Goal: Task Accomplishment & Management: Manage account settings

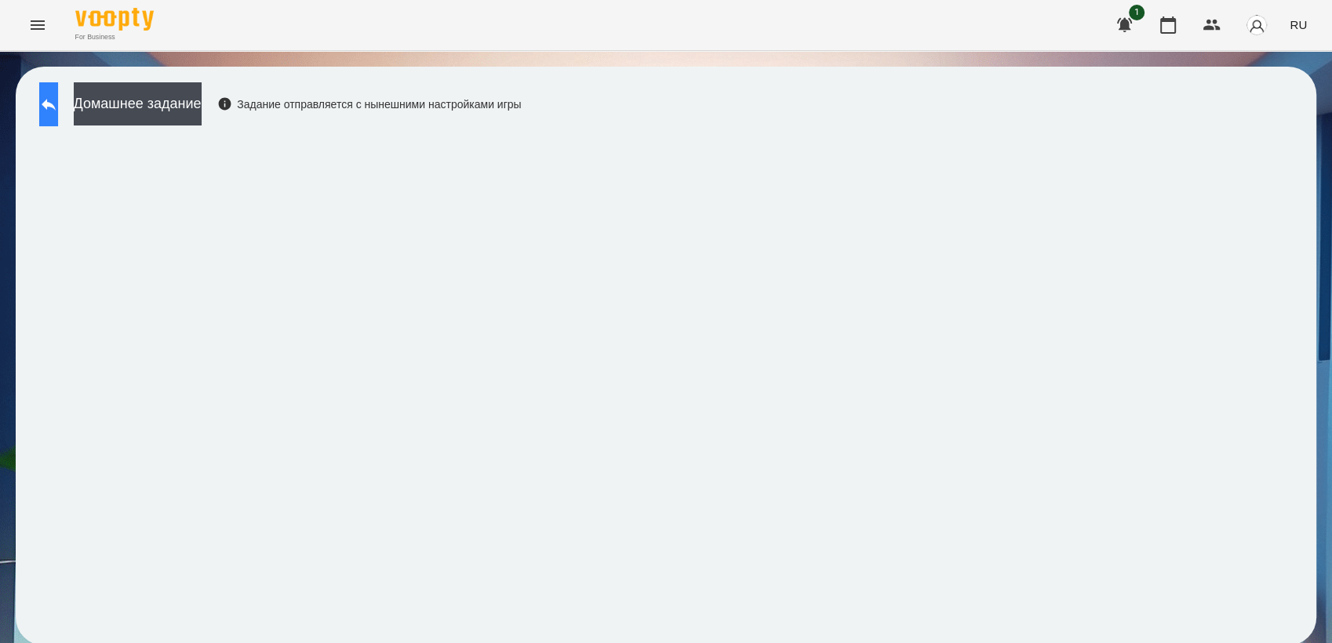
click at [58, 100] on icon at bounding box center [48, 104] width 19 height 19
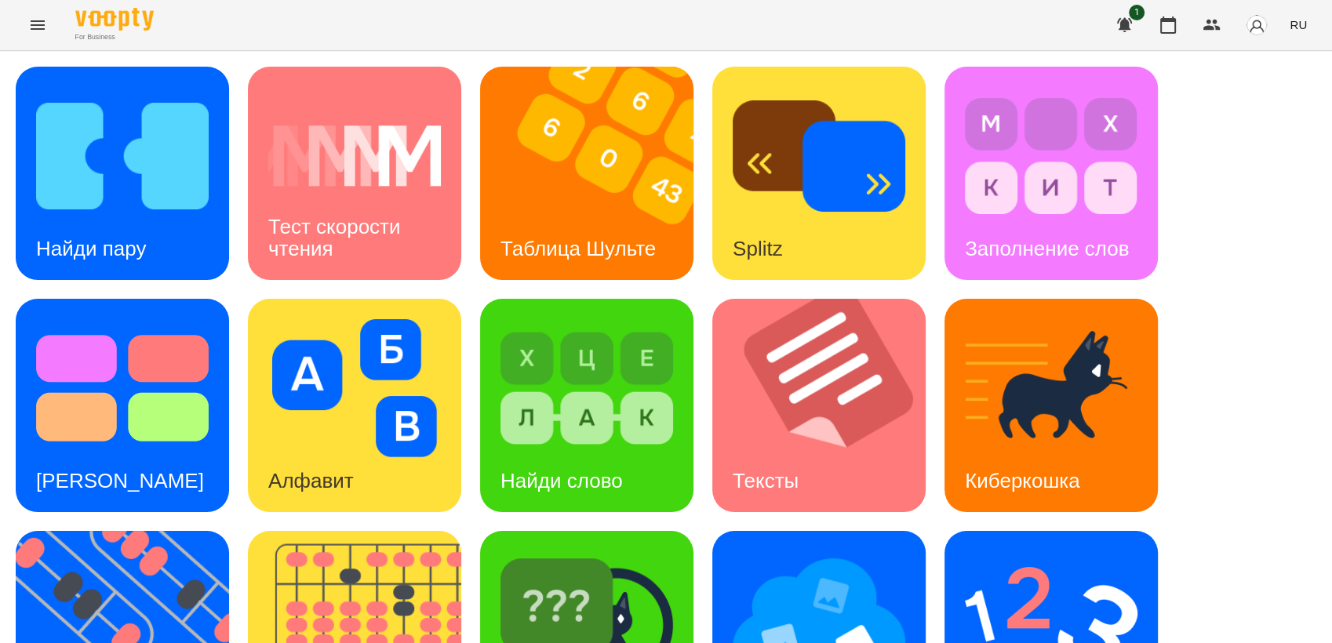
scroll to position [348, 0]
click at [126, 531] on img at bounding box center [132, 637] width 233 height 213
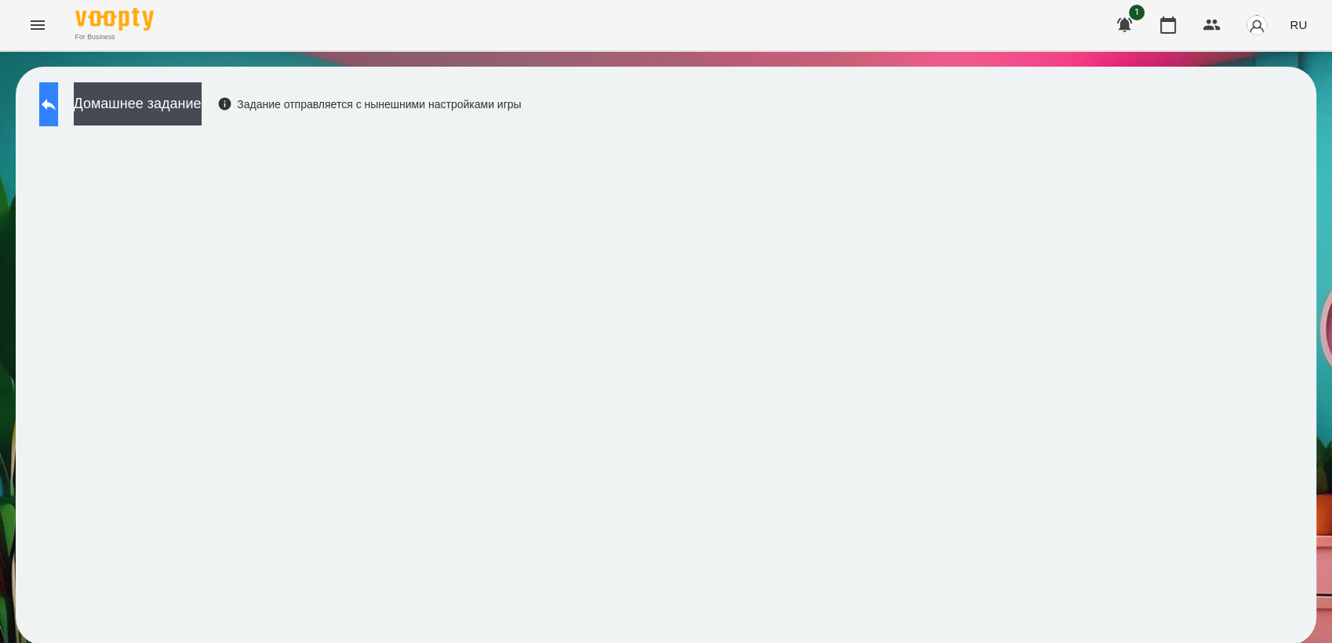
click at [56, 116] on button at bounding box center [48, 104] width 19 height 44
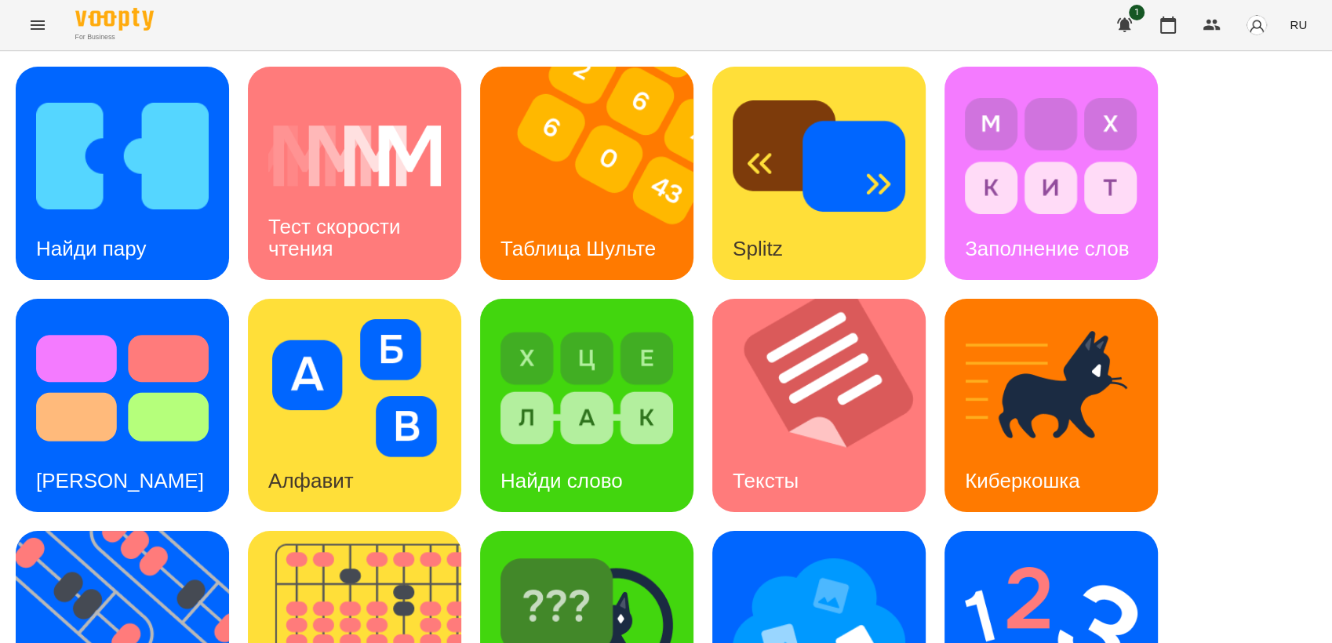
scroll to position [348, 0]
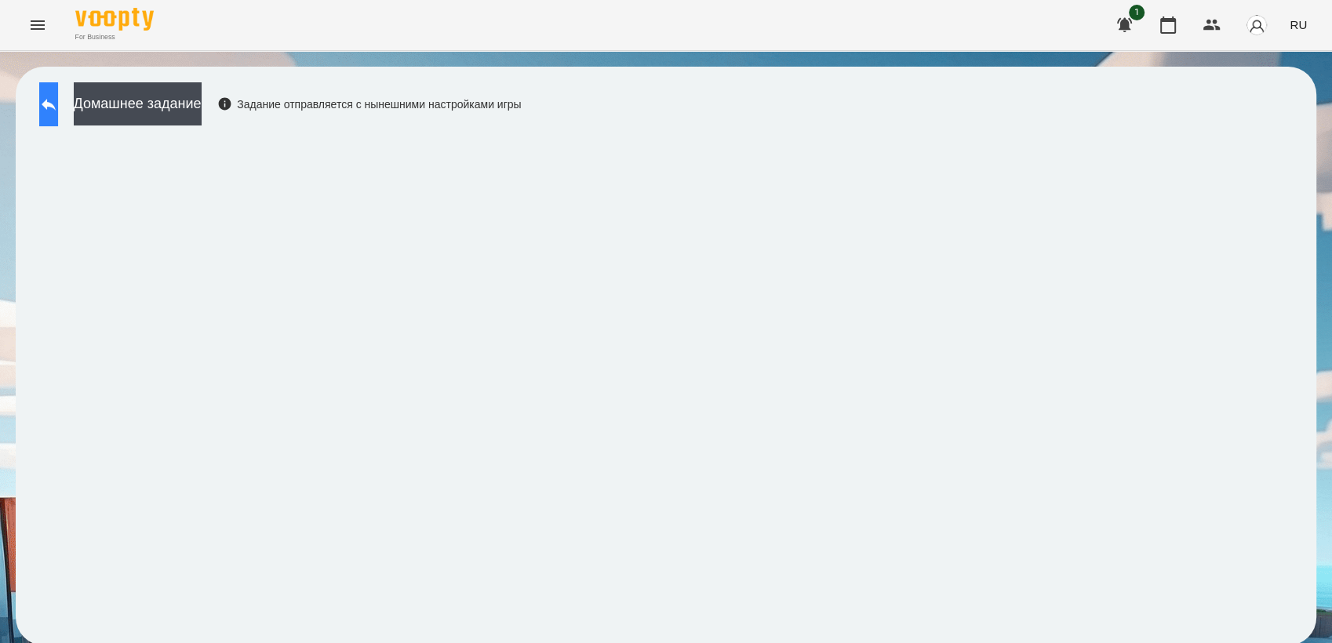
click at [58, 110] on icon at bounding box center [48, 104] width 19 height 19
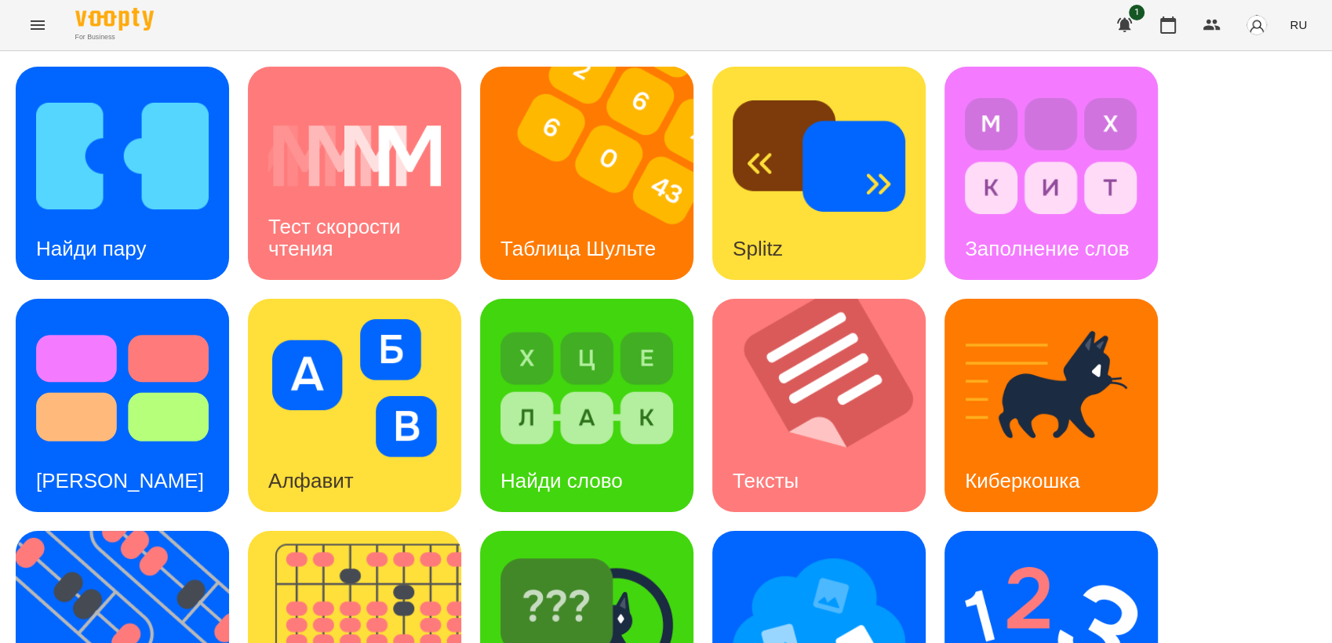
scroll to position [261, 0]
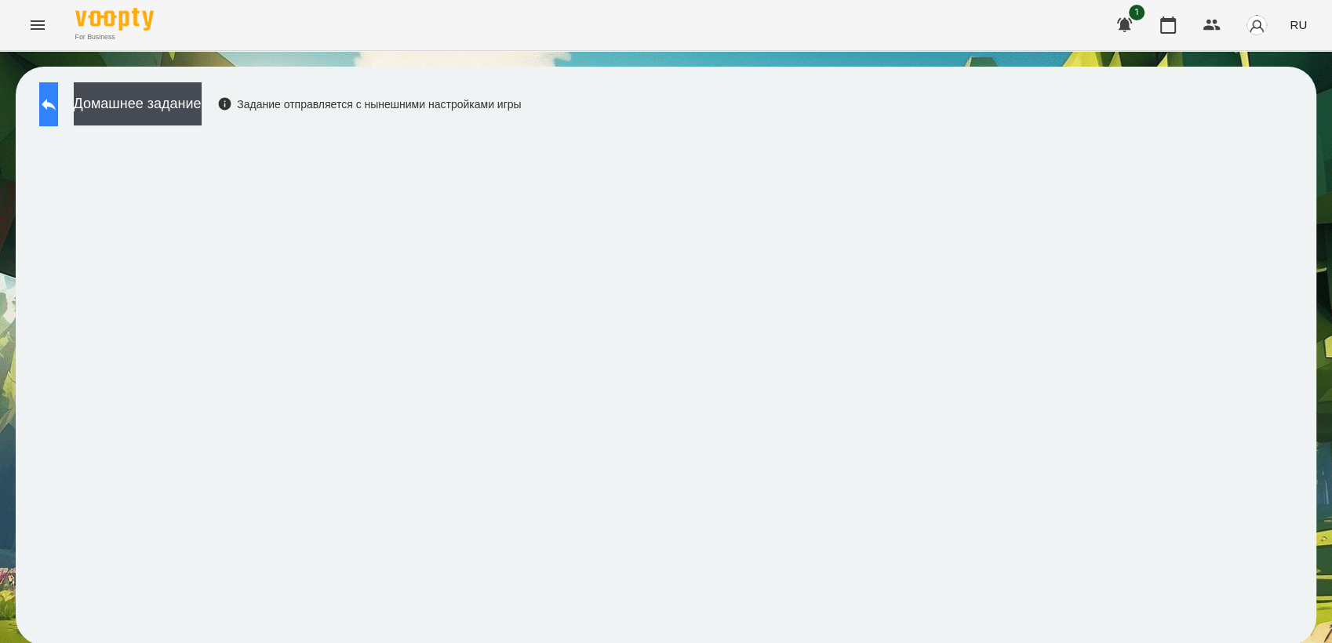
click at [58, 101] on icon at bounding box center [48, 104] width 19 height 19
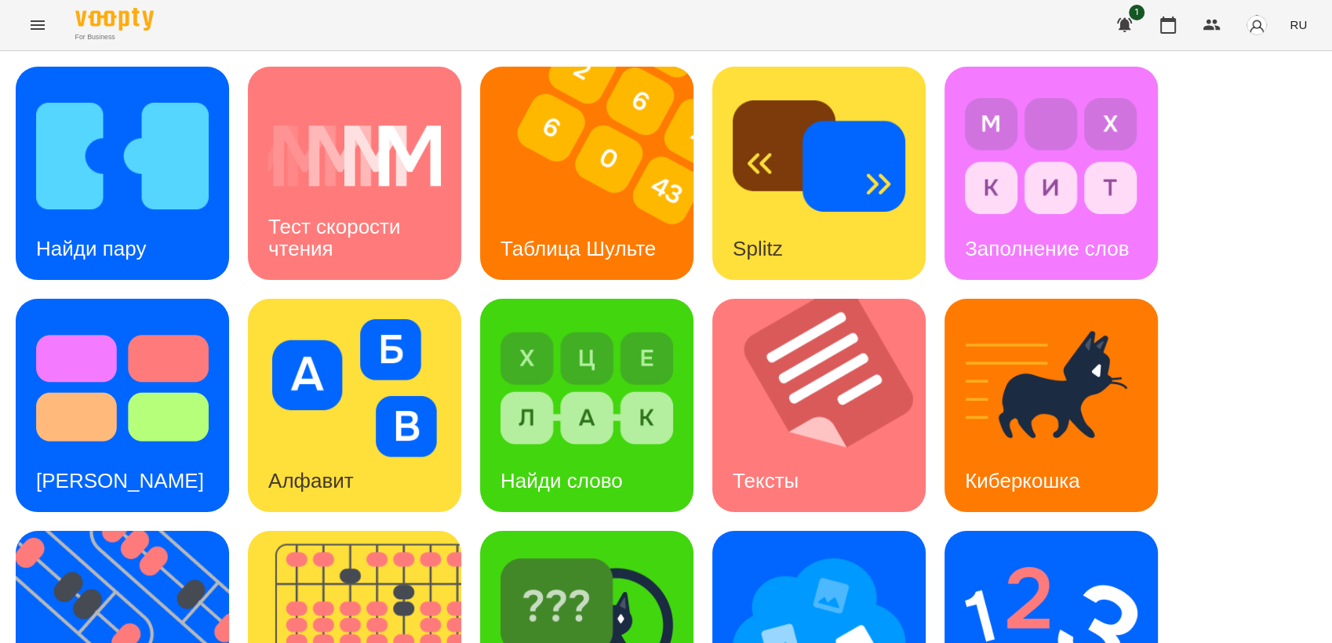
scroll to position [348, 0]
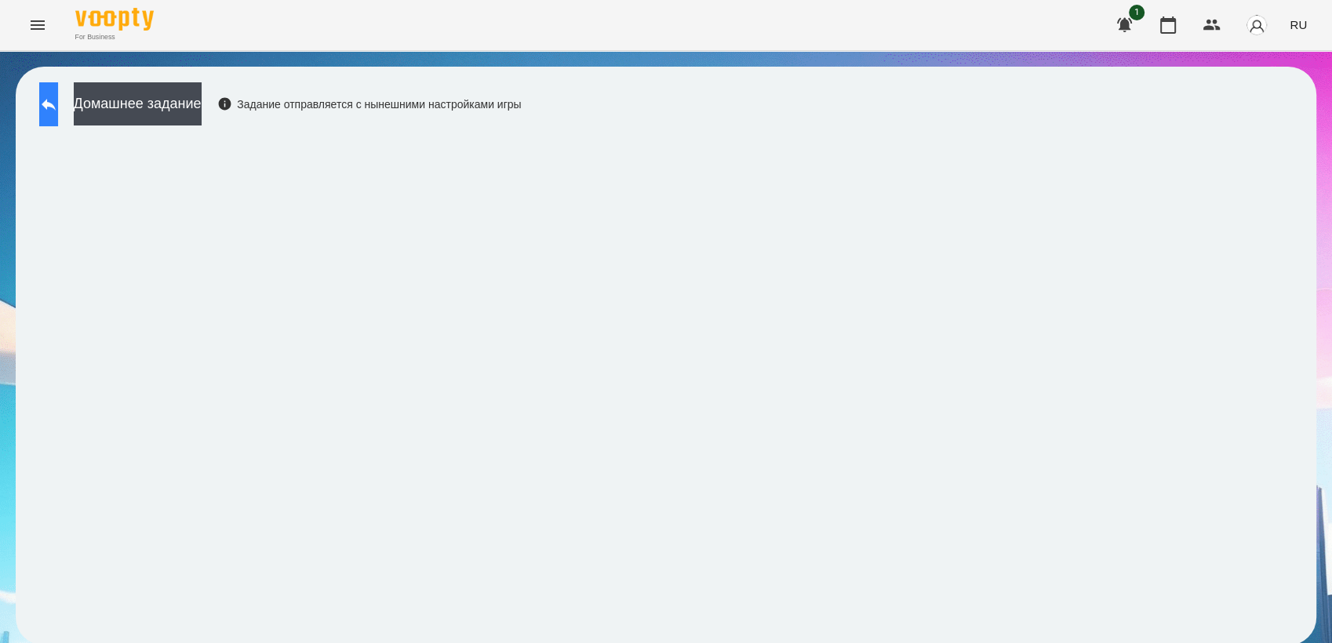
click at [58, 102] on icon at bounding box center [48, 104] width 19 height 19
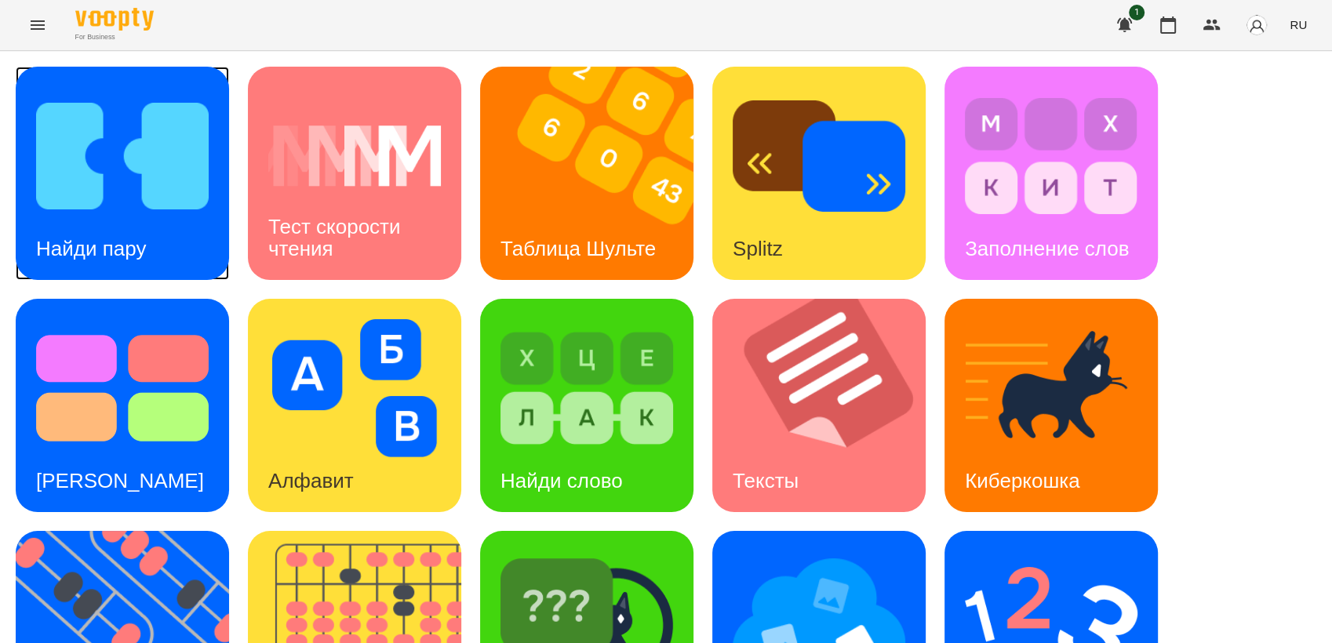
click at [93, 212] on img at bounding box center [122, 156] width 173 height 138
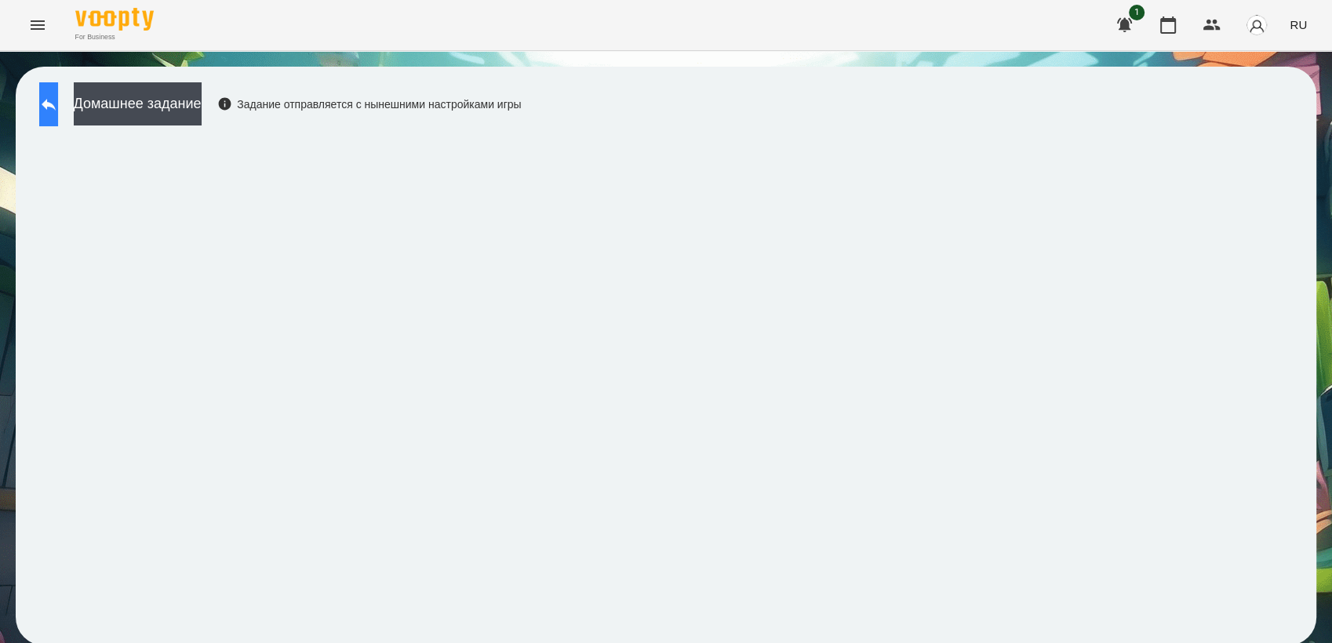
click at [56, 104] on icon at bounding box center [49, 105] width 14 height 12
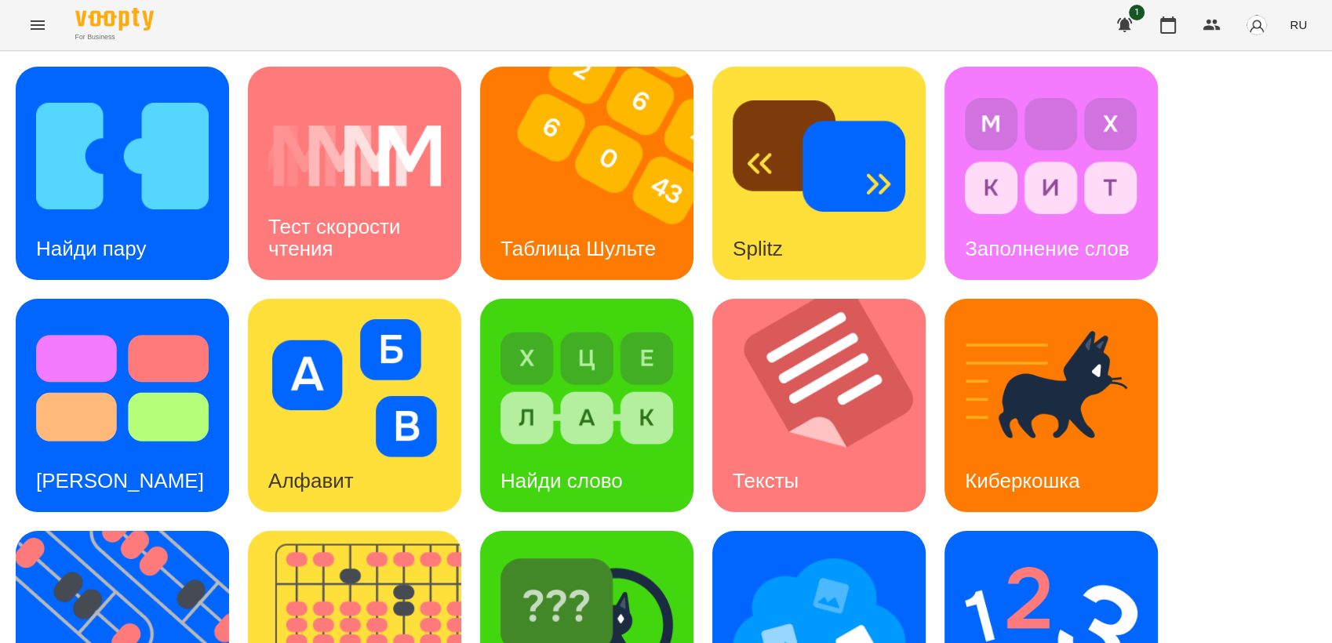
scroll to position [87, 0]
click at [590, 237] on h3 "Таблица Шульте" at bounding box center [578, 249] width 155 height 24
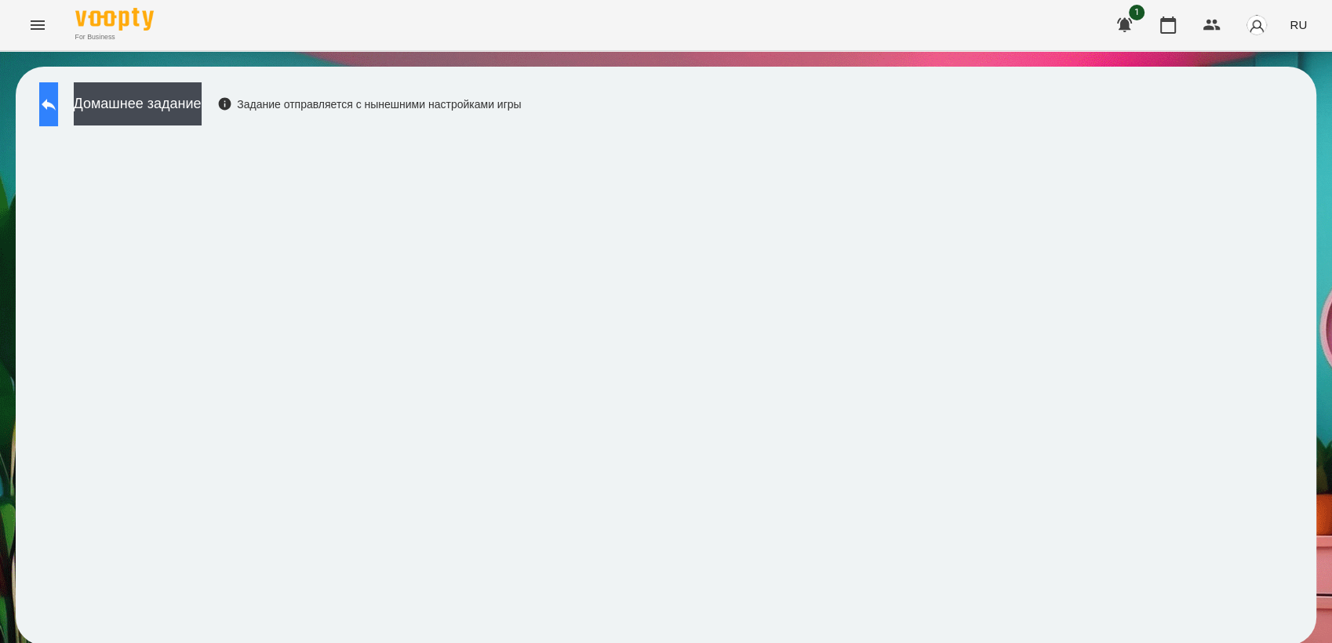
click at [58, 97] on icon at bounding box center [48, 104] width 19 height 19
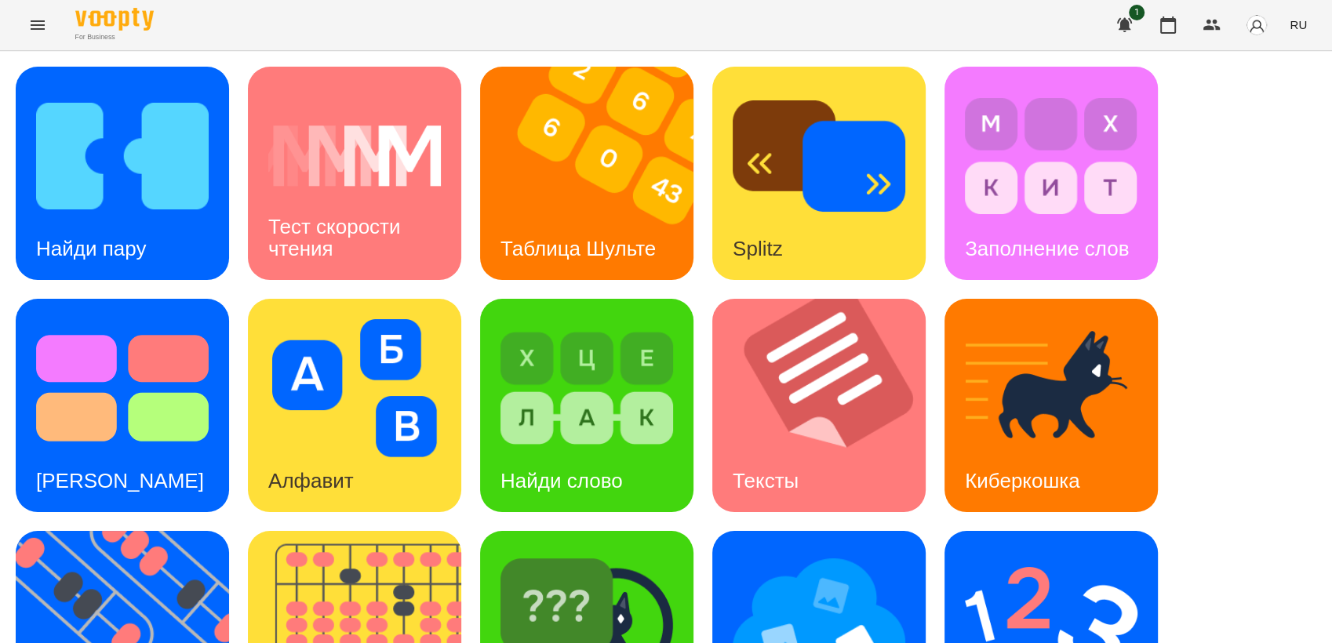
scroll to position [261, 0]
click at [183, 531] on img at bounding box center [132, 637] width 233 height 213
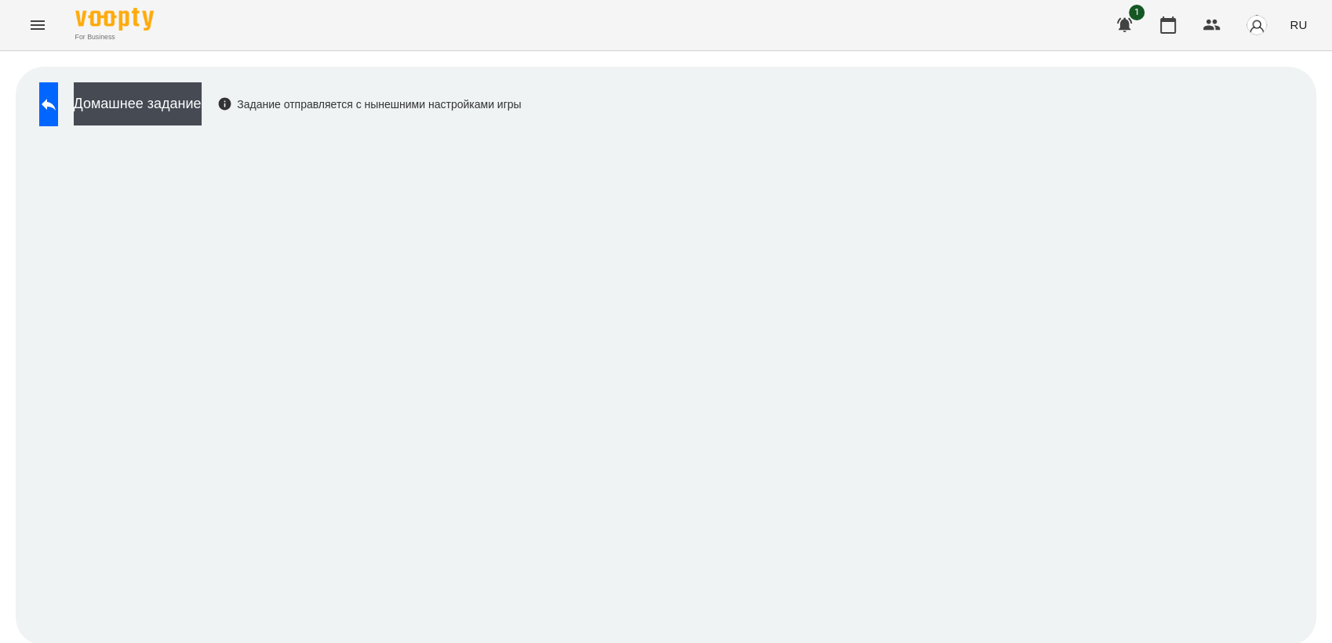
scroll to position [2, 0]
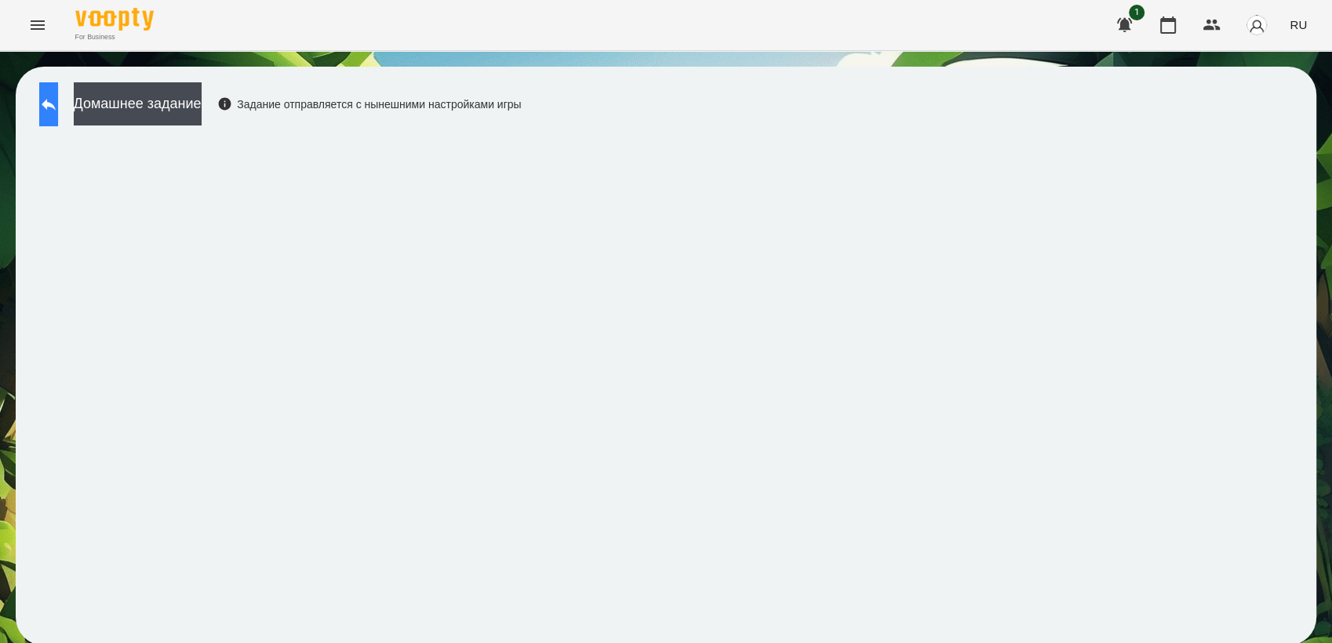
click at [58, 109] on icon at bounding box center [48, 104] width 19 height 19
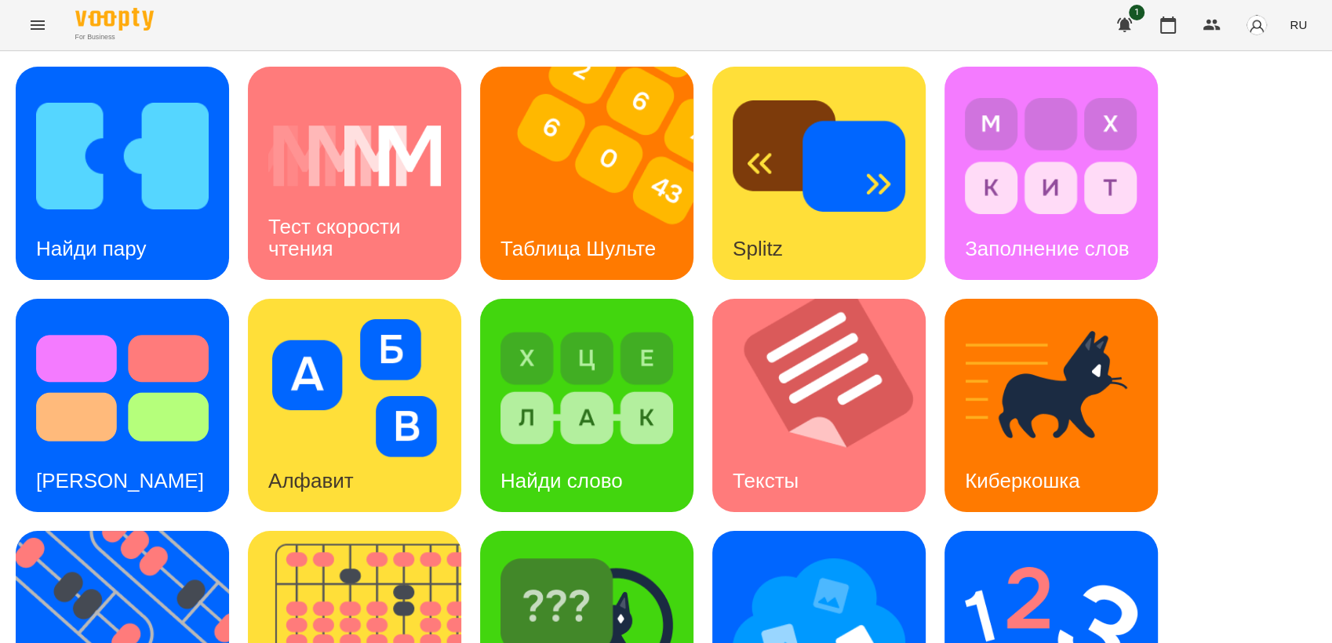
scroll to position [174, 0]
click at [162, 531] on img at bounding box center [132, 637] width 233 height 213
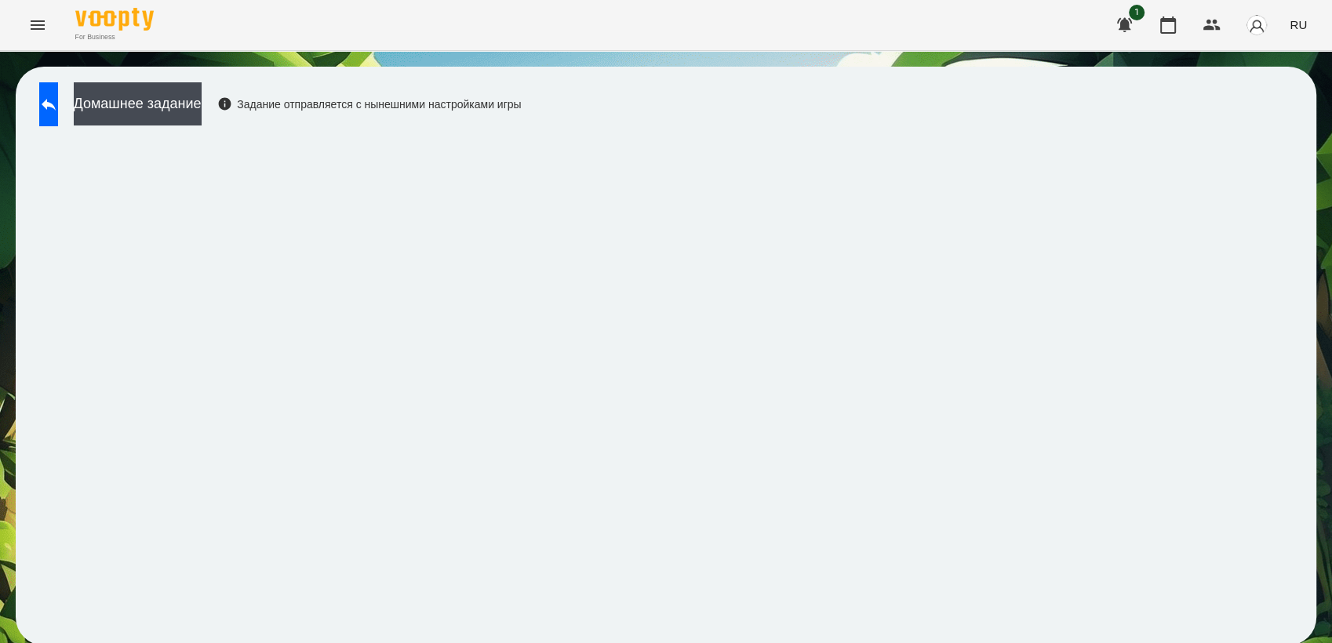
click at [30, 24] on icon "Menu" at bounding box center [37, 25] width 19 height 19
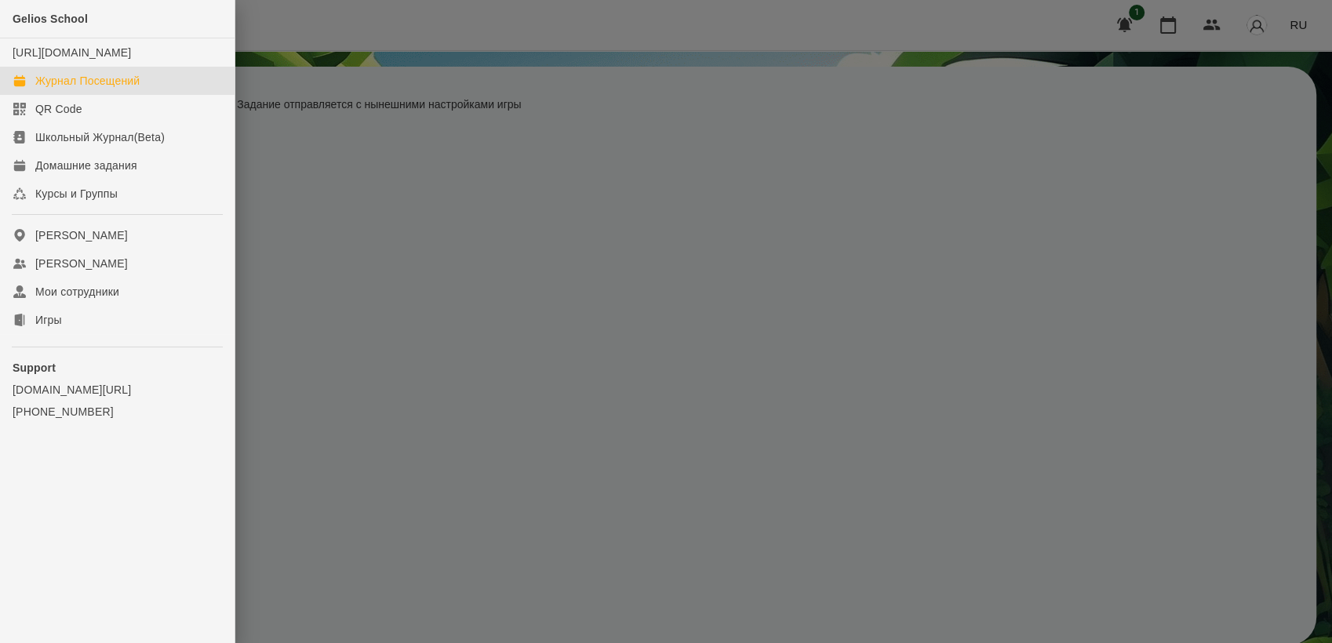
click at [113, 89] on div "Журнал Посещений" at bounding box center [87, 81] width 104 height 16
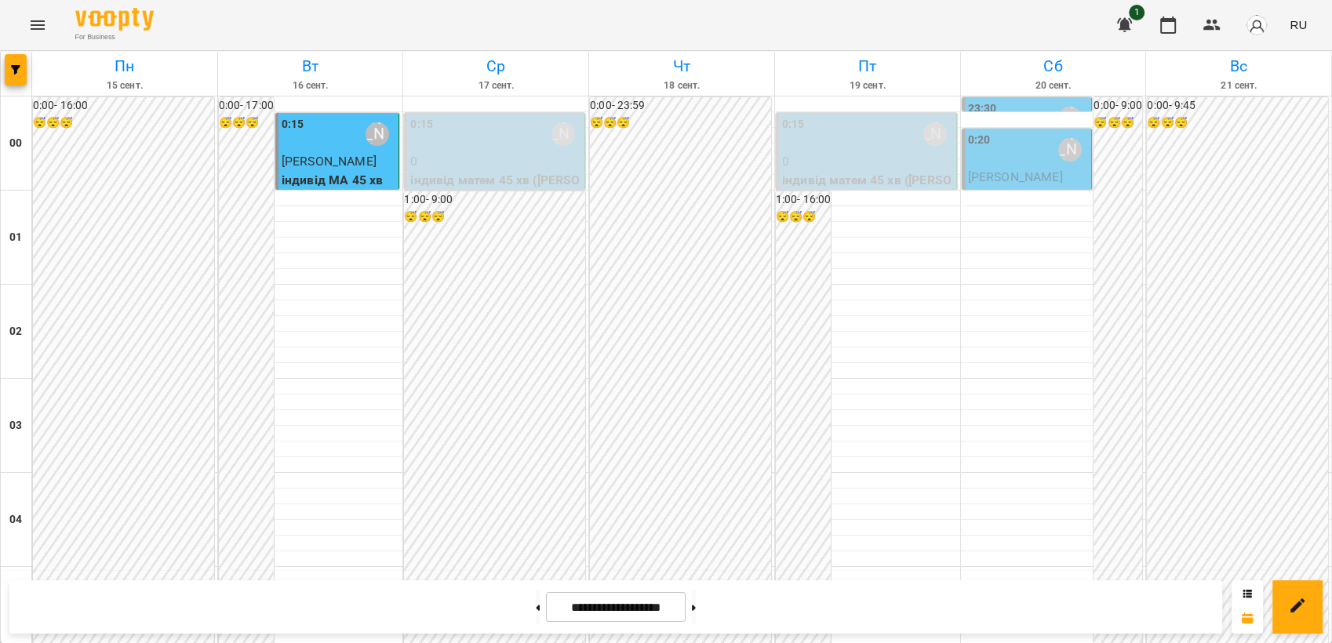
scroll to position [1783, 0]
click at [696, 611] on button at bounding box center [694, 607] width 4 height 35
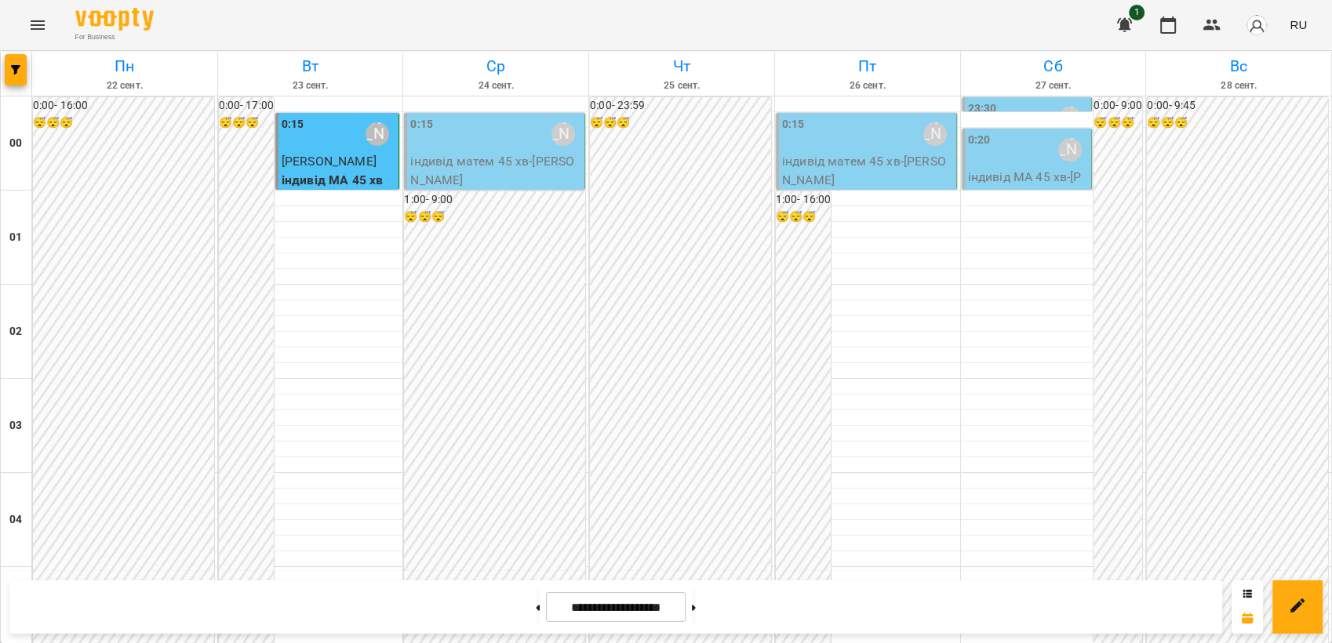
scroll to position [0, 0]
click at [536, 610] on button at bounding box center [538, 607] width 4 height 35
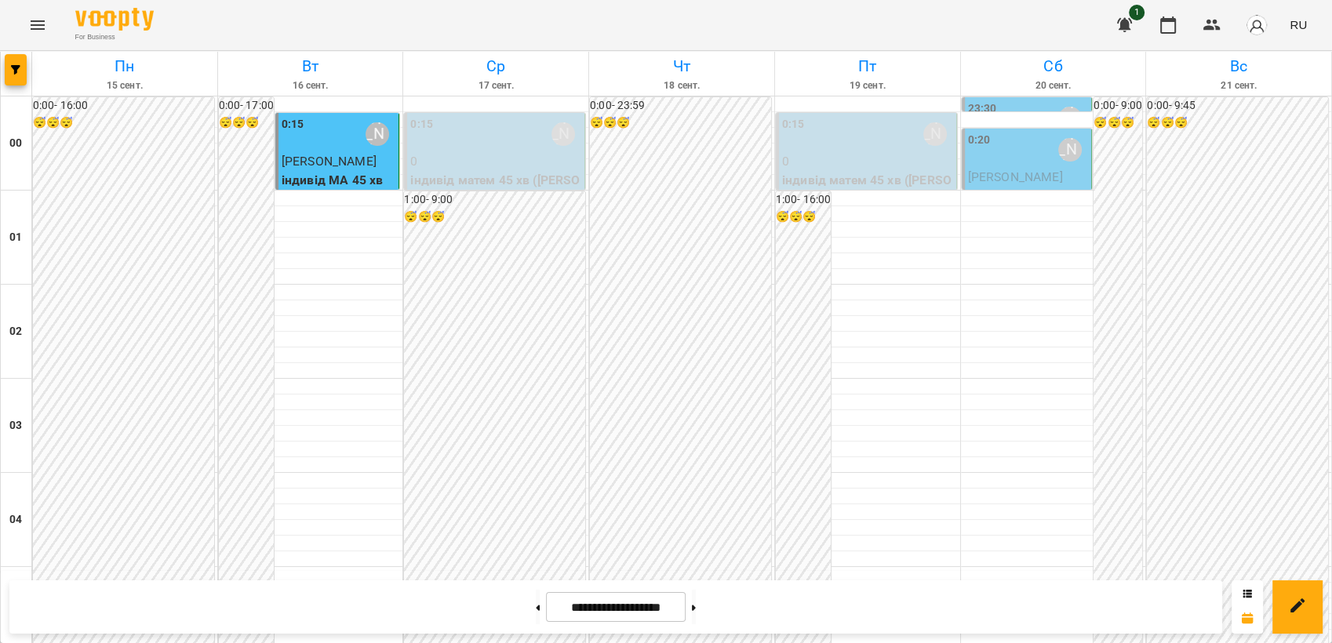
scroll to position [1783, 0]
click at [696, 614] on button at bounding box center [694, 607] width 4 height 35
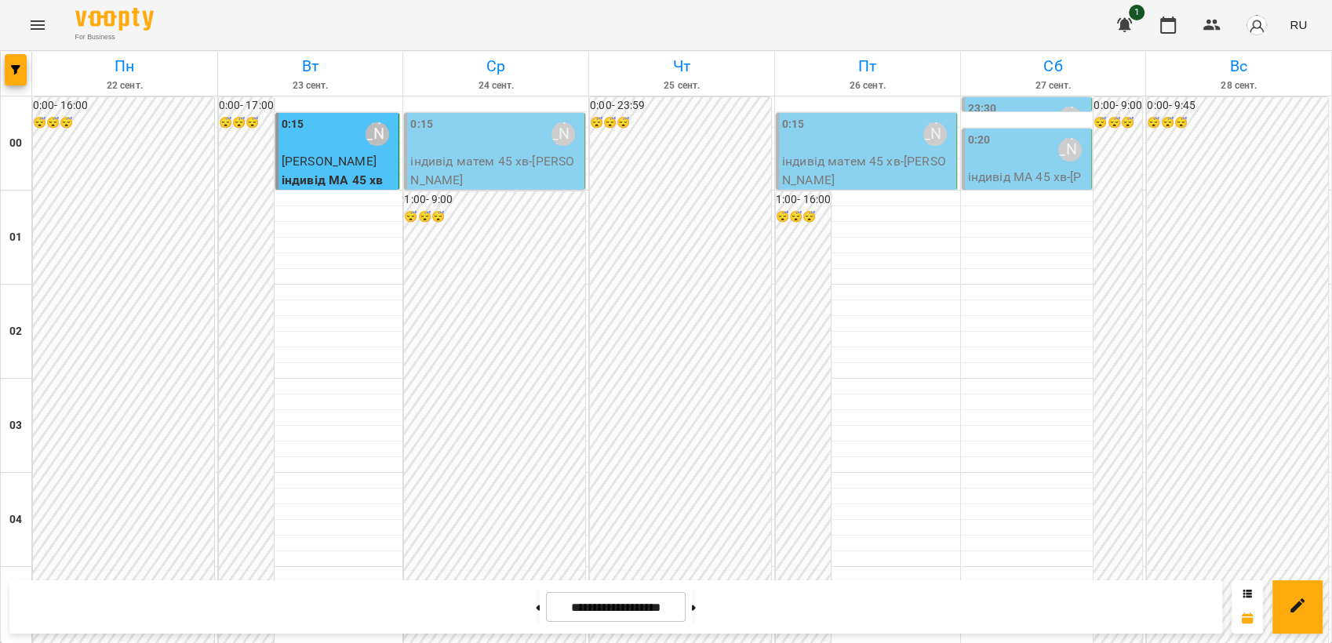
scroll to position [0, 0]
click at [320, 161] on span "[PERSON_NAME]" at bounding box center [329, 161] width 95 height 15
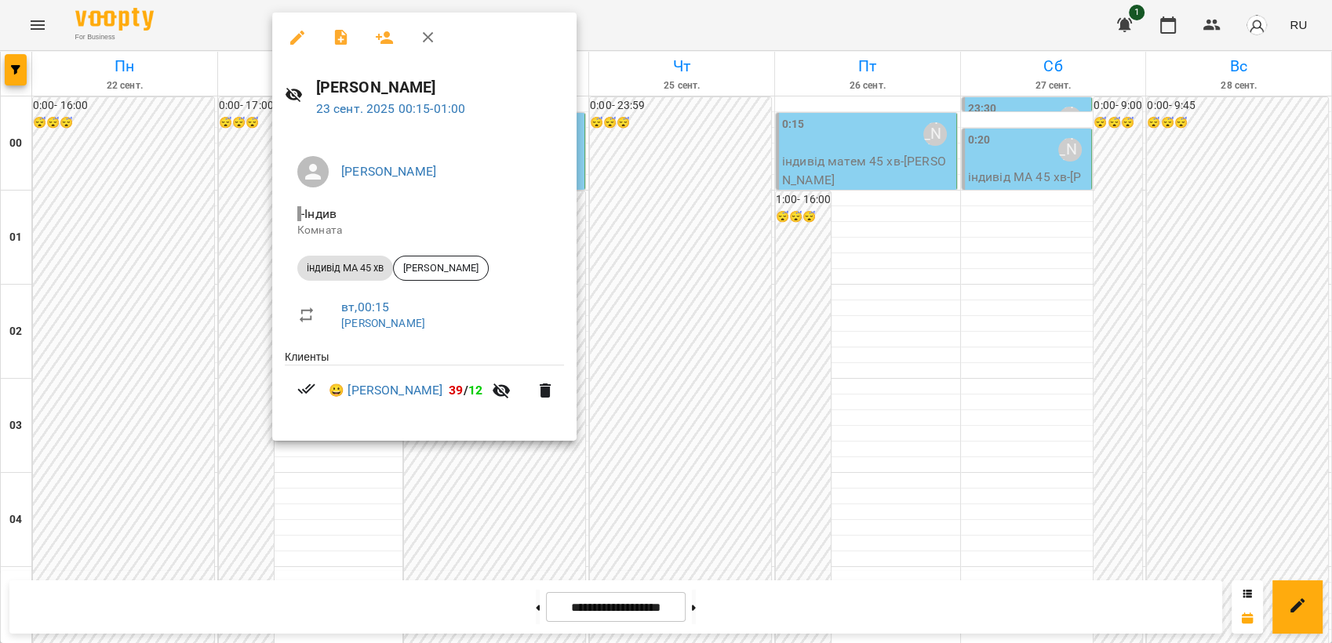
click at [656, 346] on div at bounding box center [666, 321] width 1332 height 643
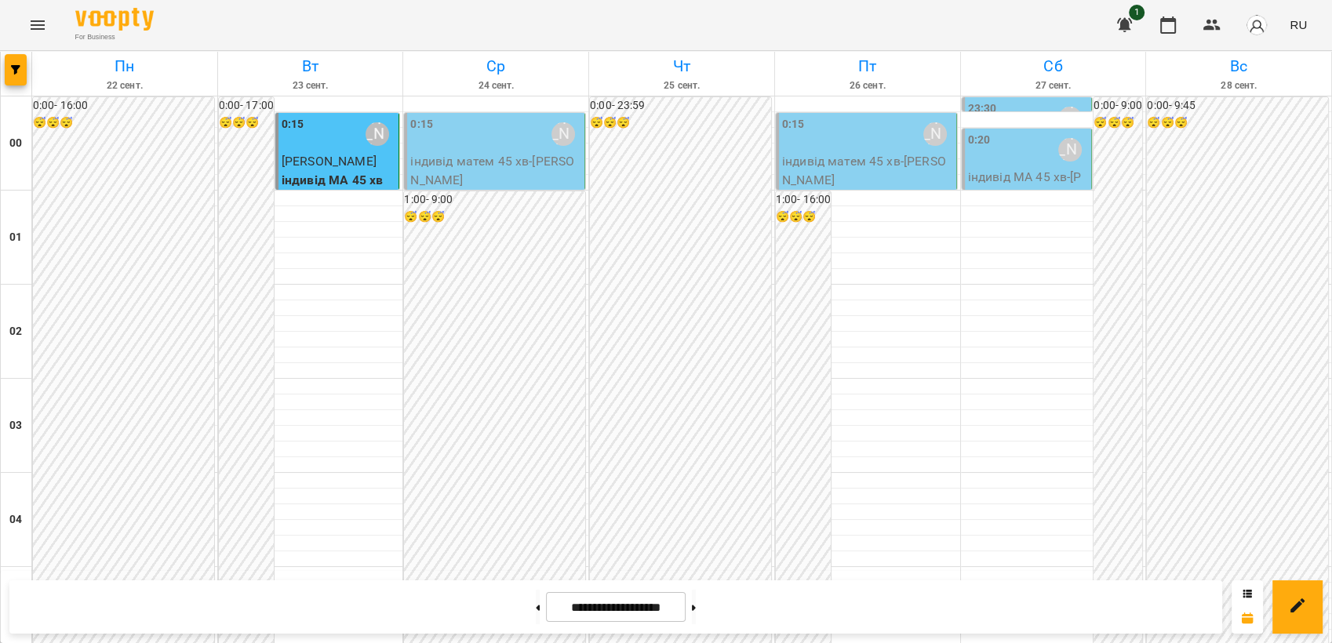
scroll to position [1783, 0]
click at [536, 613] on button at bounding box center [538, 607] width 4 height 35
type input "**********"
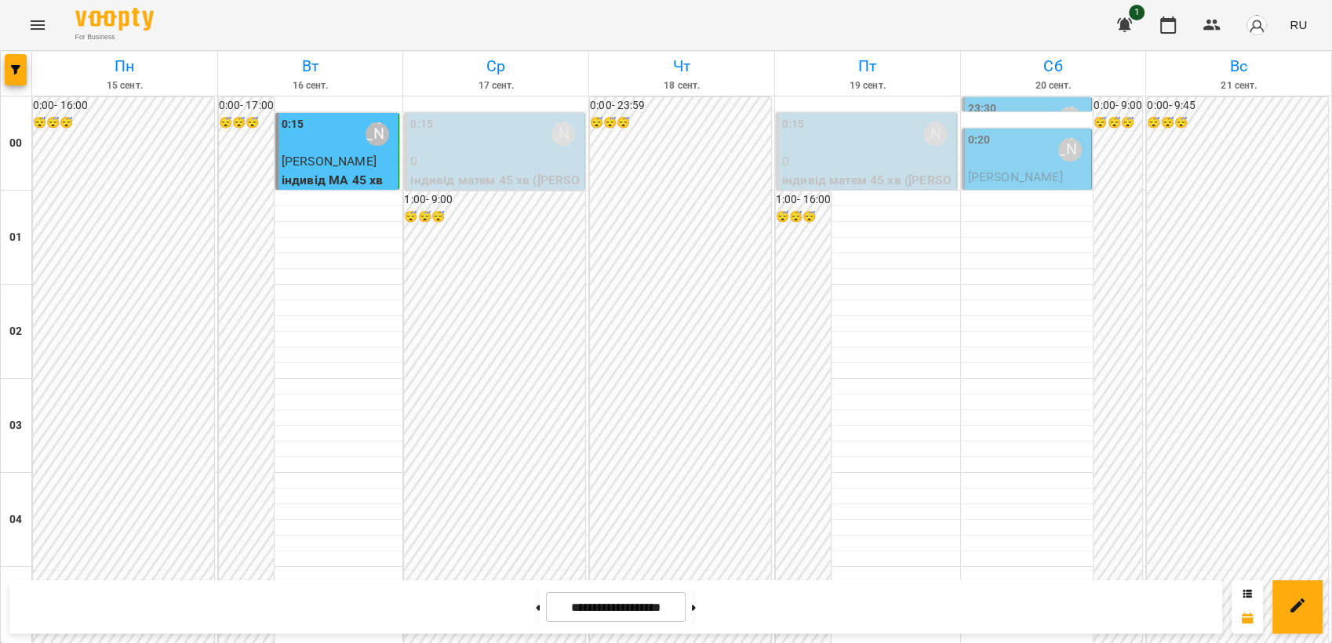
scroll to position [1046, 0]
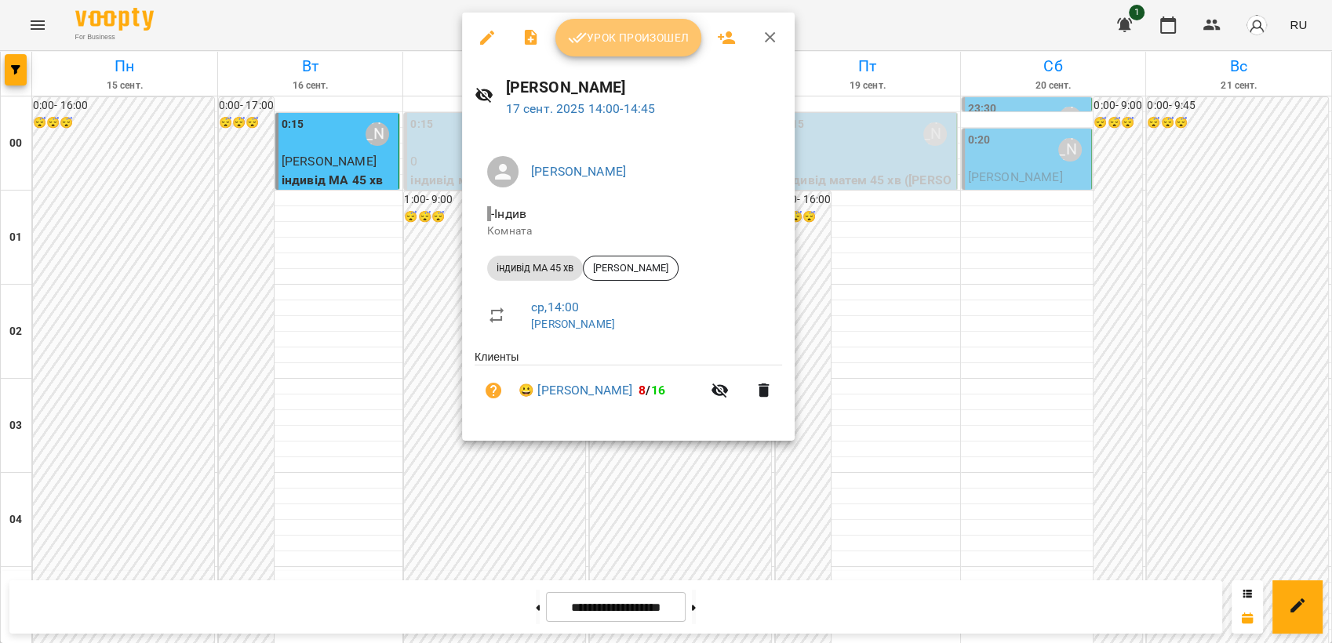
click at [646, 42] on span "Урок произошел" at bounding box center [628, 37] width 121 height 19
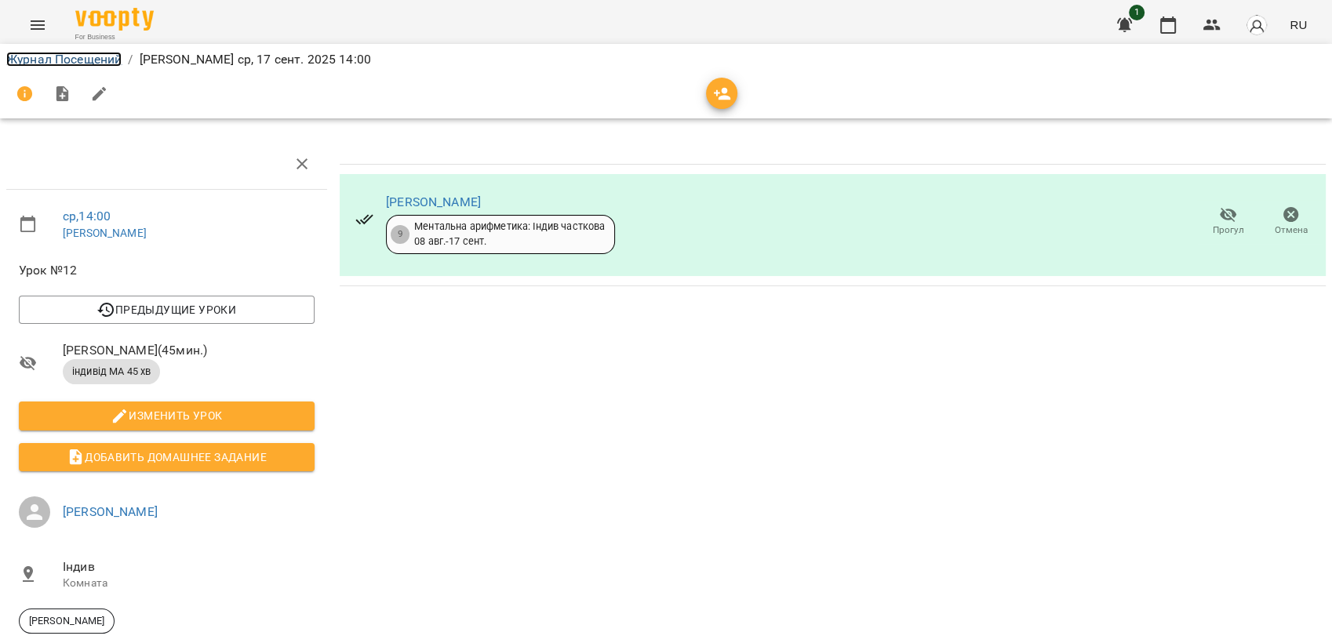
drag, startPoint x: 71, startPoint y: 61, endPoint x: 82, endPoint y: 59, distance: 11.2
click at [71, 61] on link "Журнал Посещений" at bounding box center [63, 59] width 115 height 15
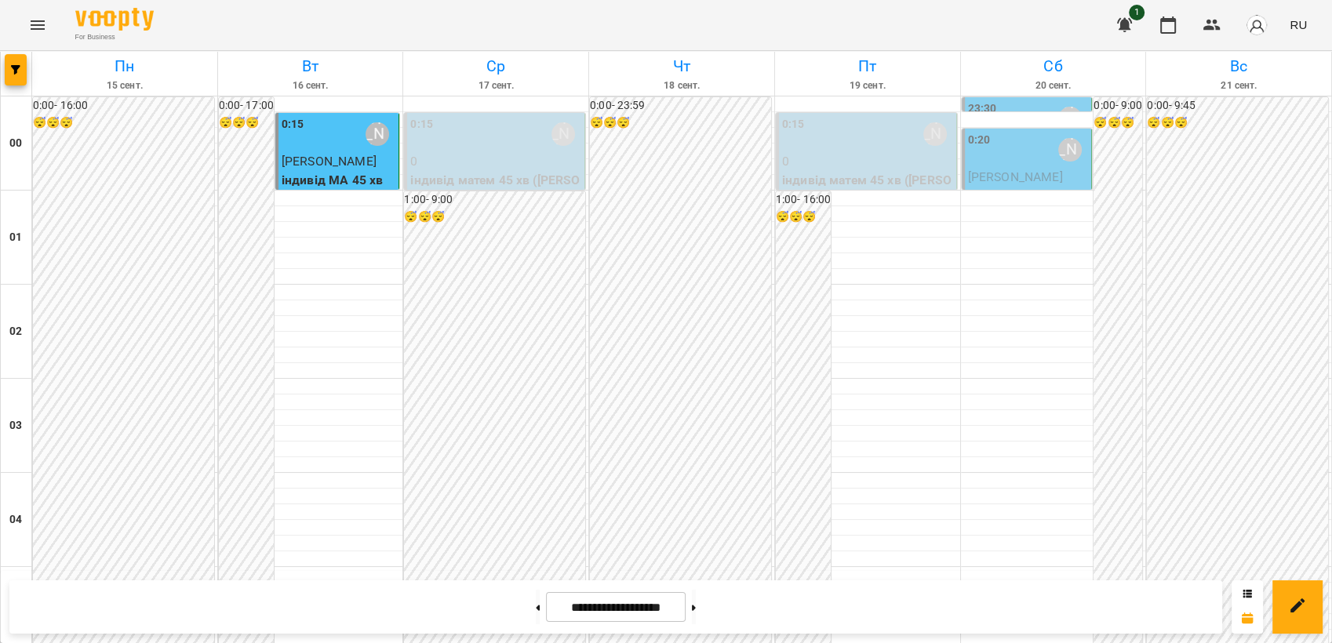
scroll to position [1656, 0]
click at [696, 607] on button at bounding box center [694, 607] width 4 height 35
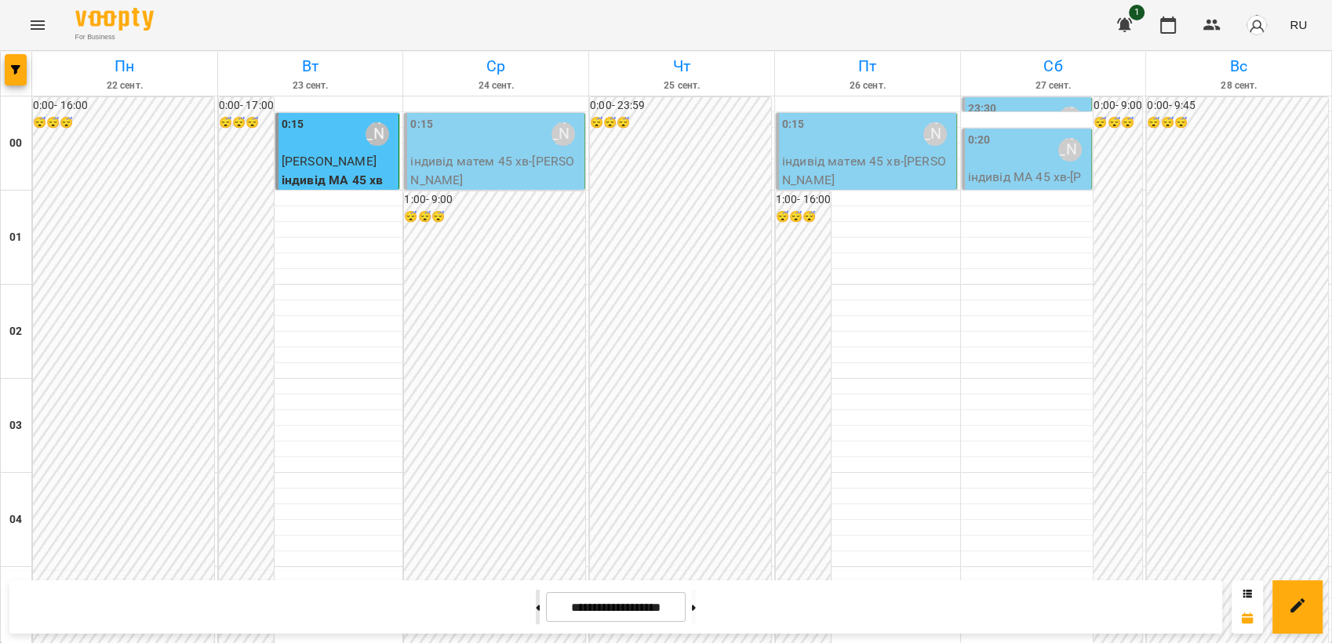
click at [537, 607] on icon at bounding box center [539, 607] width 4 height 5
type input "**********"
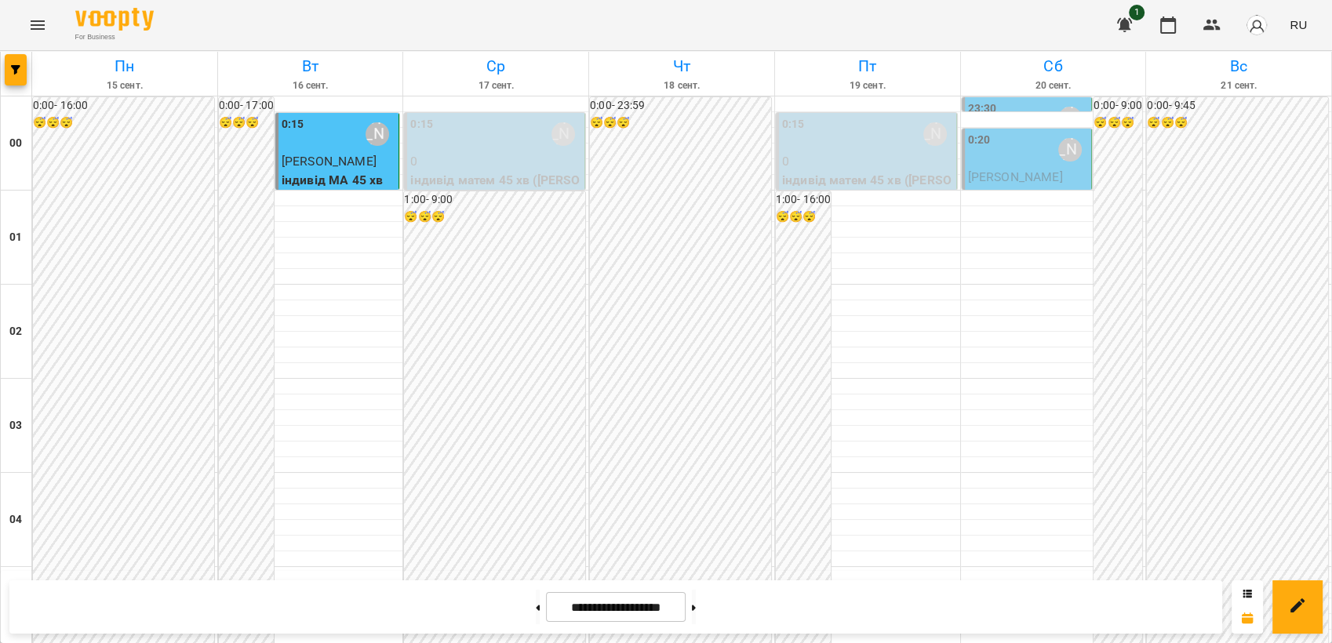
scroll to position [1434, 0]
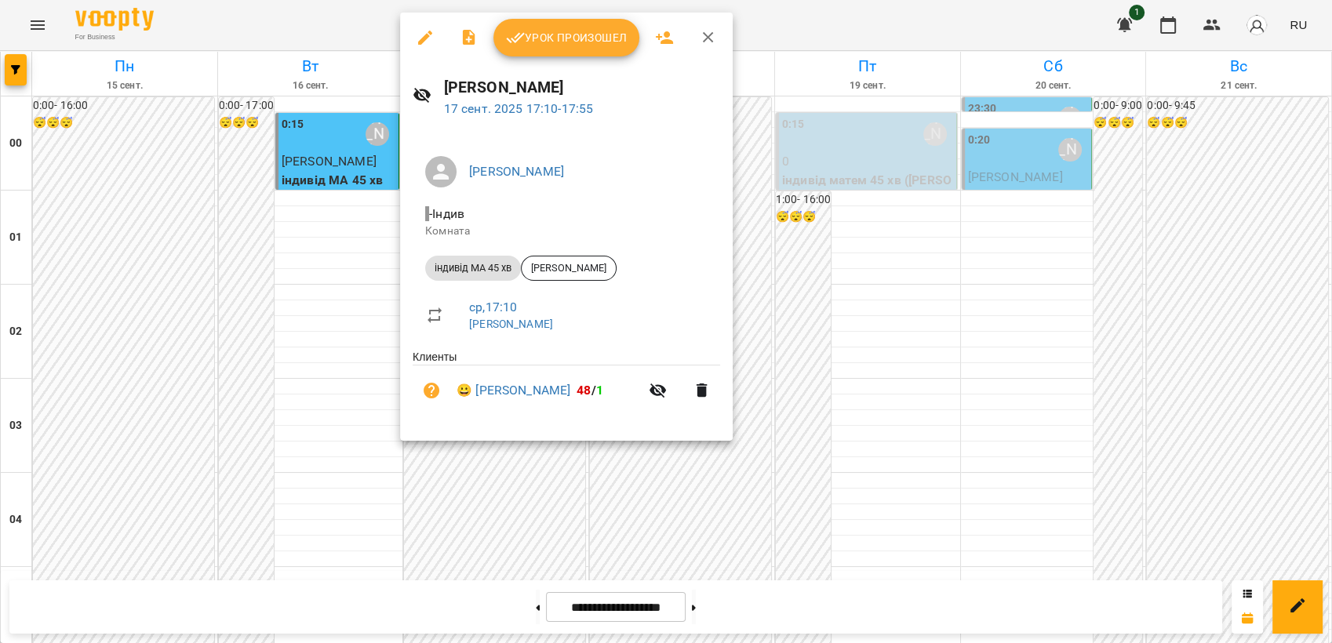
click at [713, 41] on icon "button" at bounding box center [708, 37] width 19 height 19
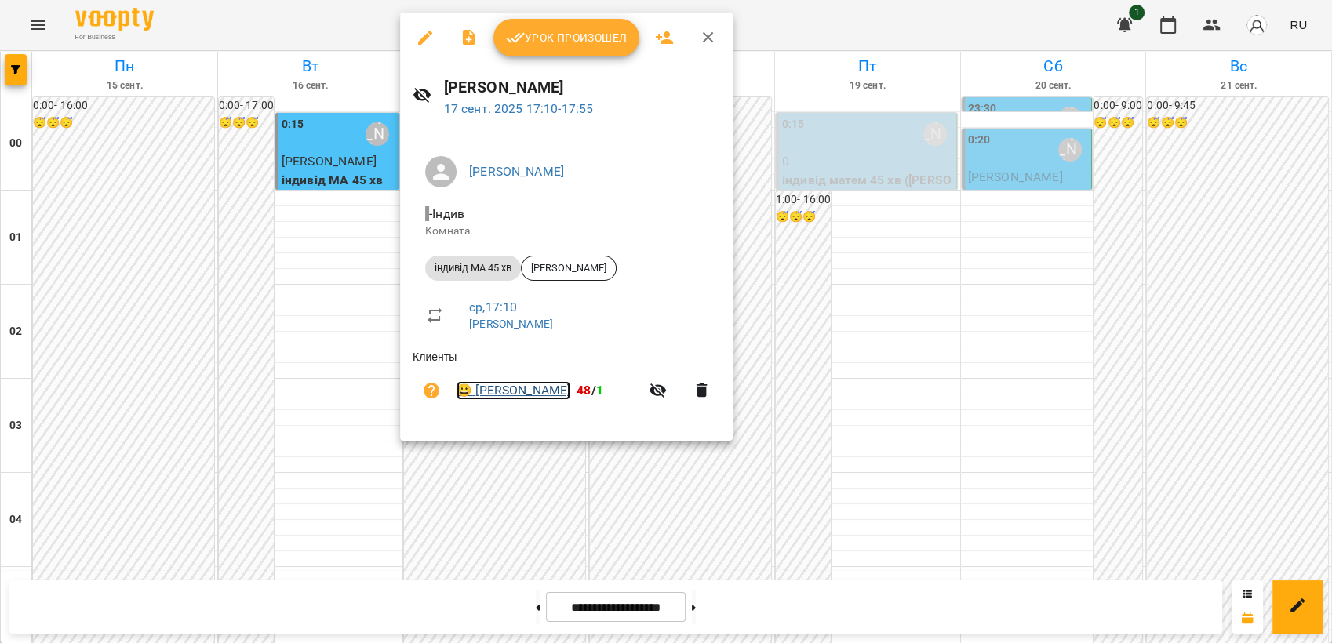
click at [523, 389] on link "😀 [PERSON_NAME]" at bounding box center [514, 390] width 114 height 19
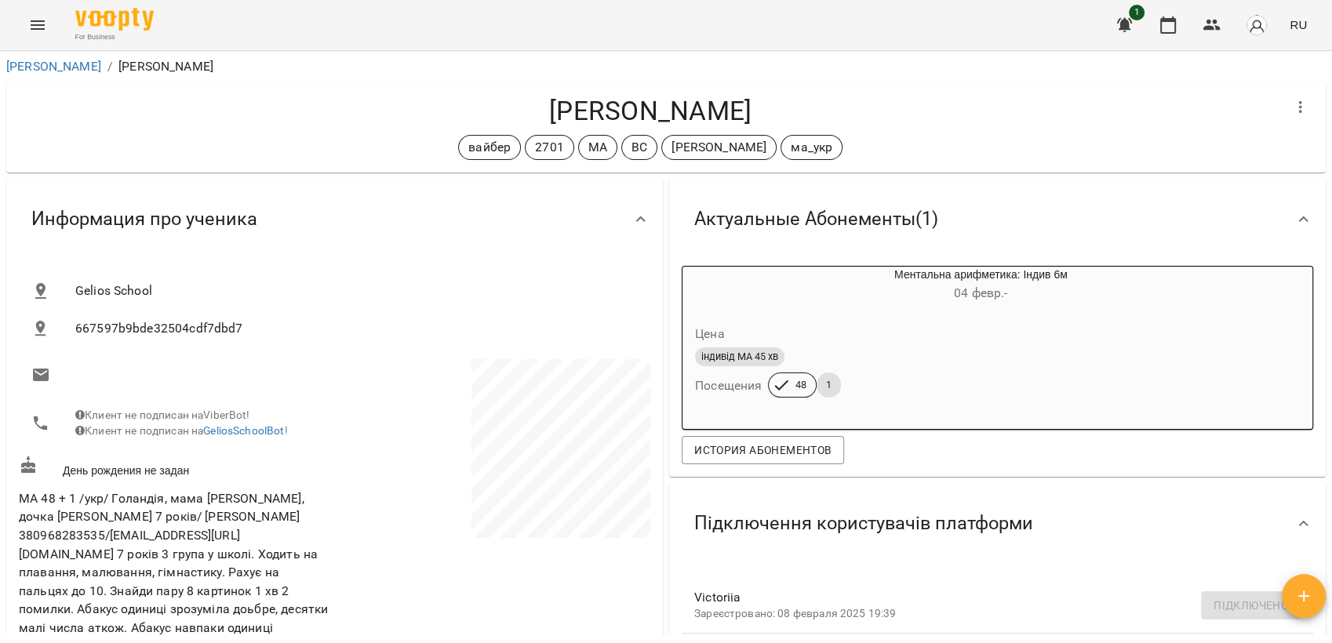
click at [46, 27] on icon "Menu" at bounding box center [37, 25] width 19 height 19
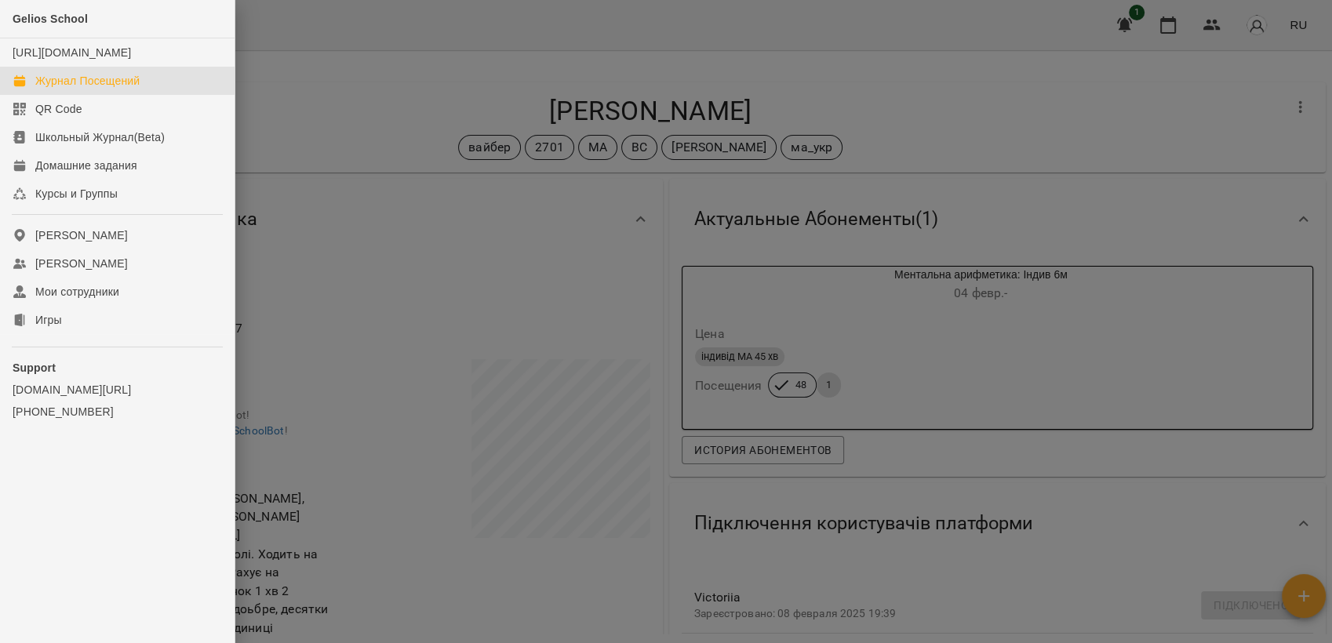
click at [52, 89] on div "Журнал Посещений" at bounding box center [87, 81] width 104 height 16
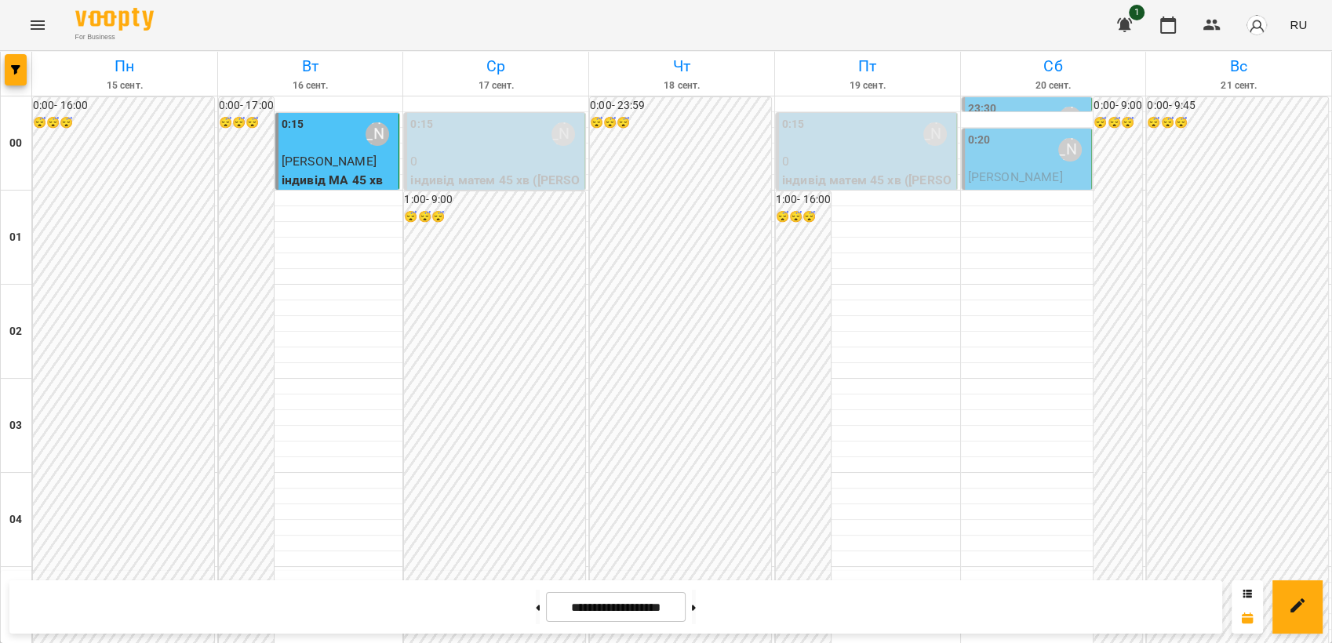
scroll to position [1743, 0]
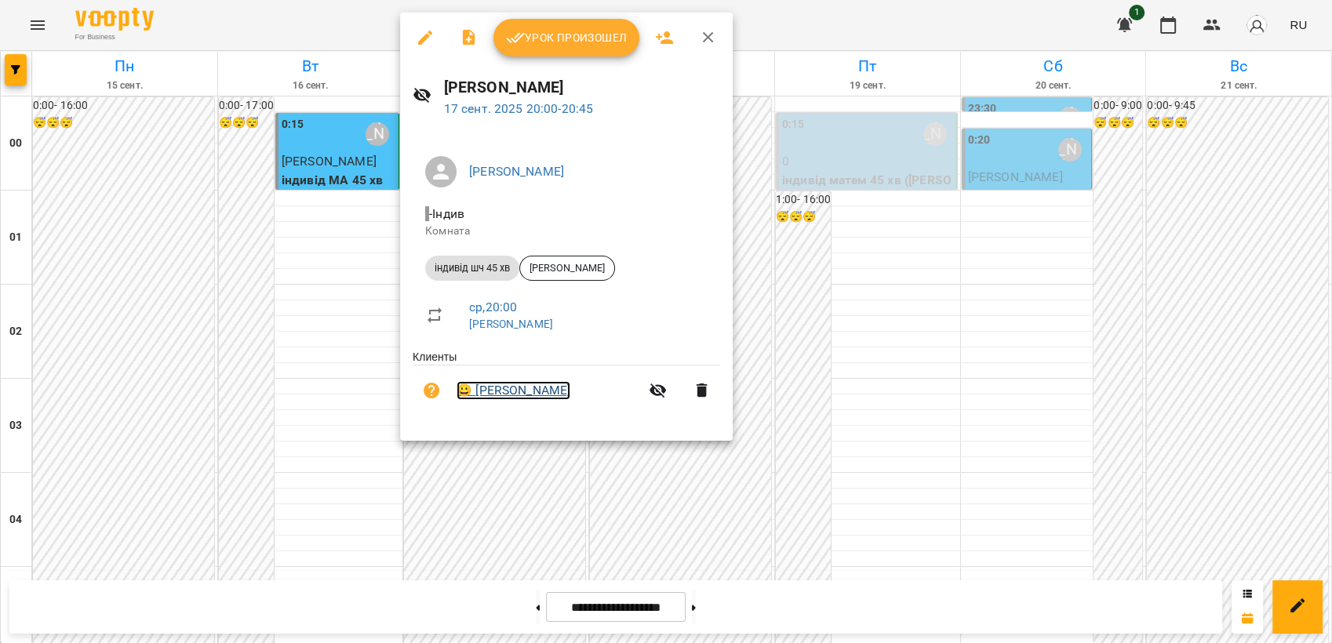
click at [506, 393] on link "😀 [PERSON_NAME]" at bounding box center [514, 390] width 114 height 19
